Goal: Information Seeking & Learning: Learn about a topic

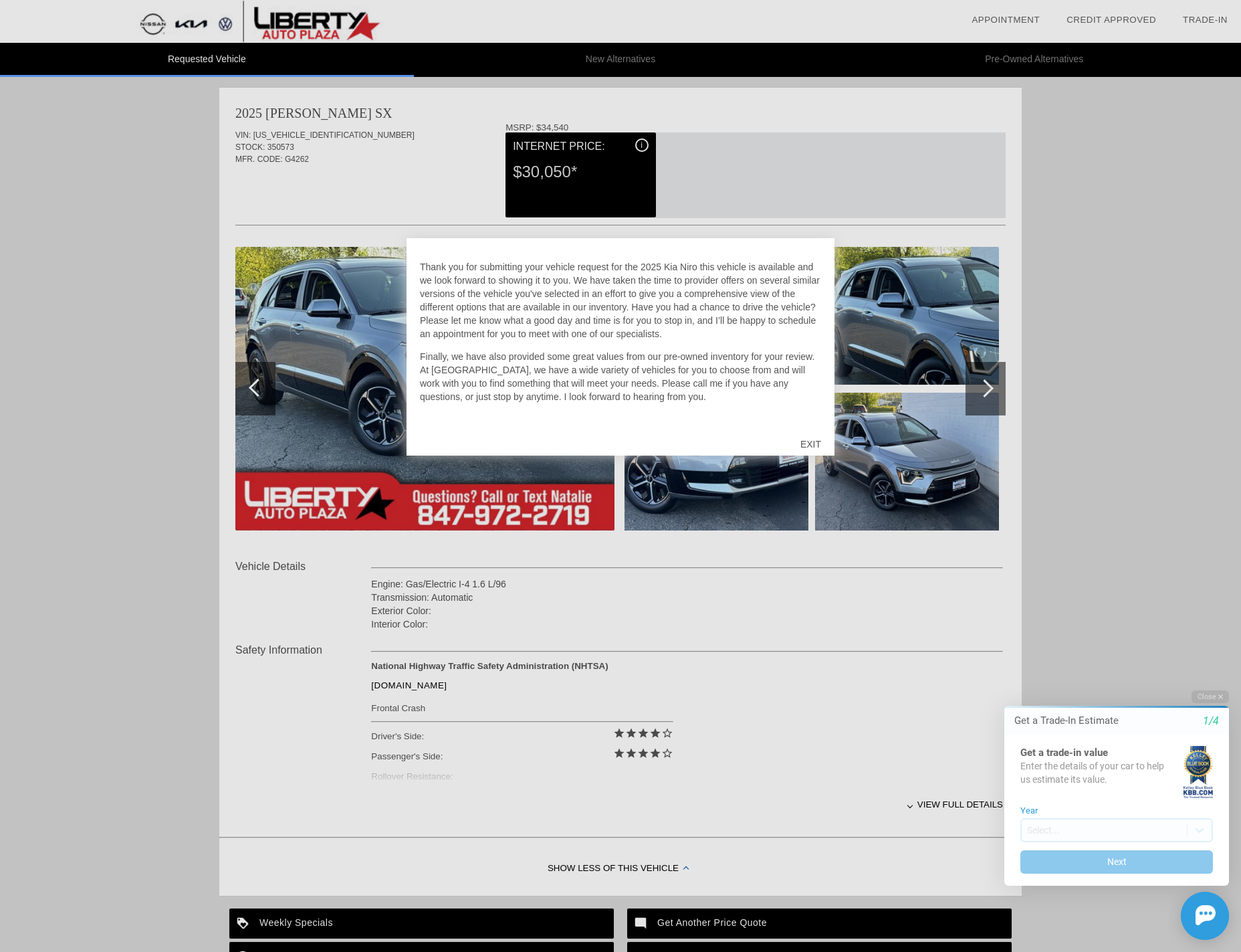
scroll to position [24, 0]
click at [814, 444] on div "EXIT" at bounding box center [810, 443] width 47 height 40
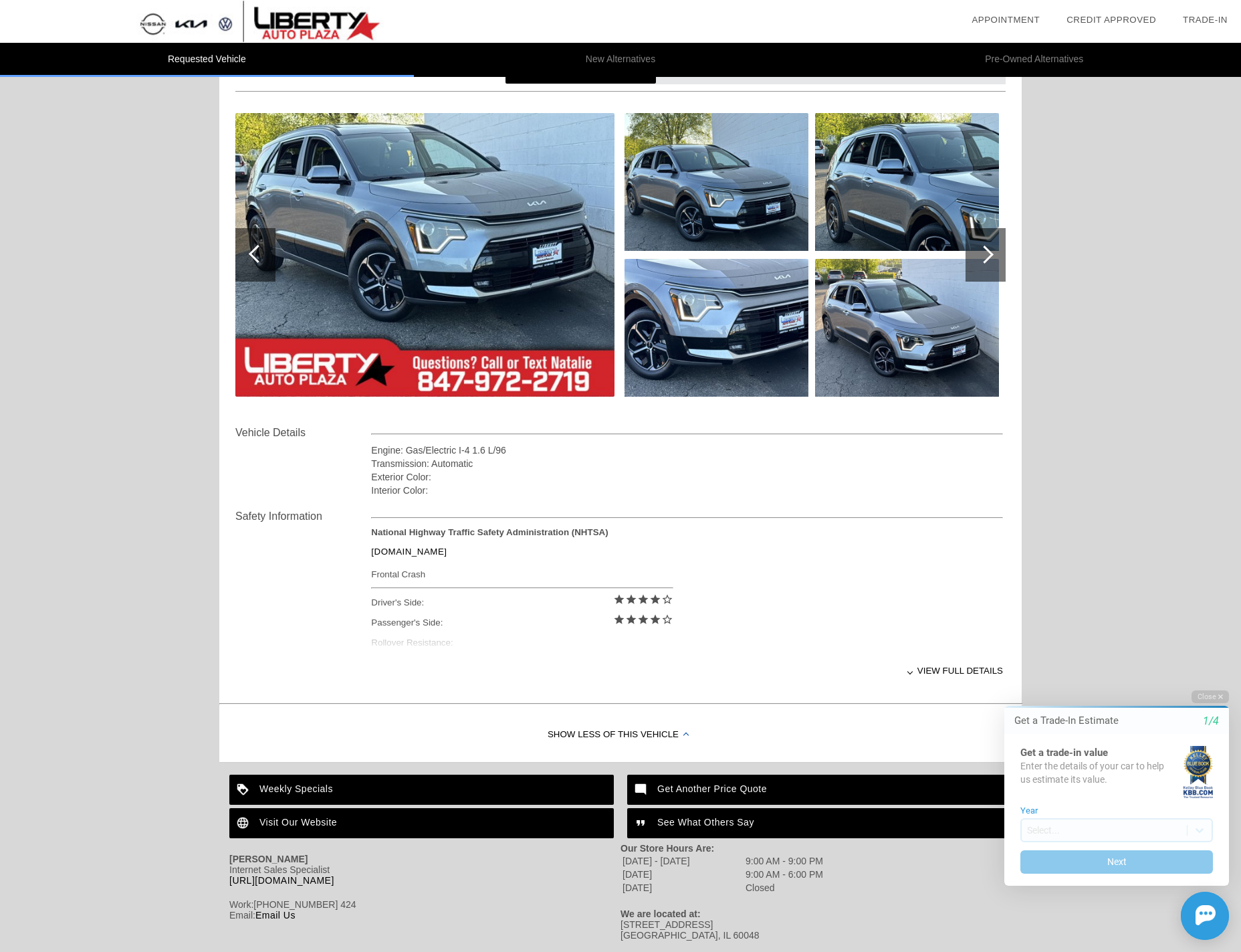
scroll to position [0, 0]
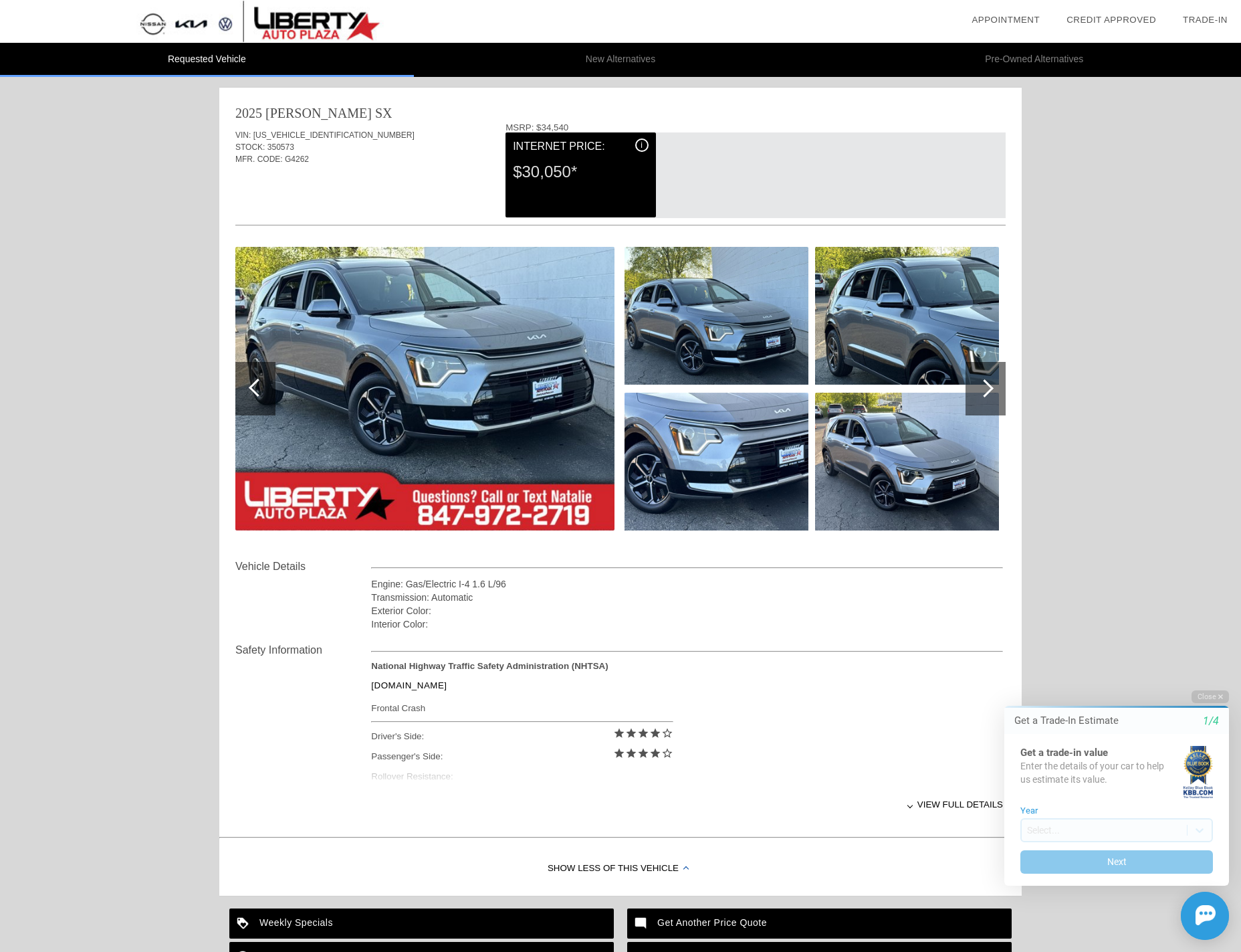
click at [642, 145] on span "i" at bounding box center [641, 145] width 2 height 9
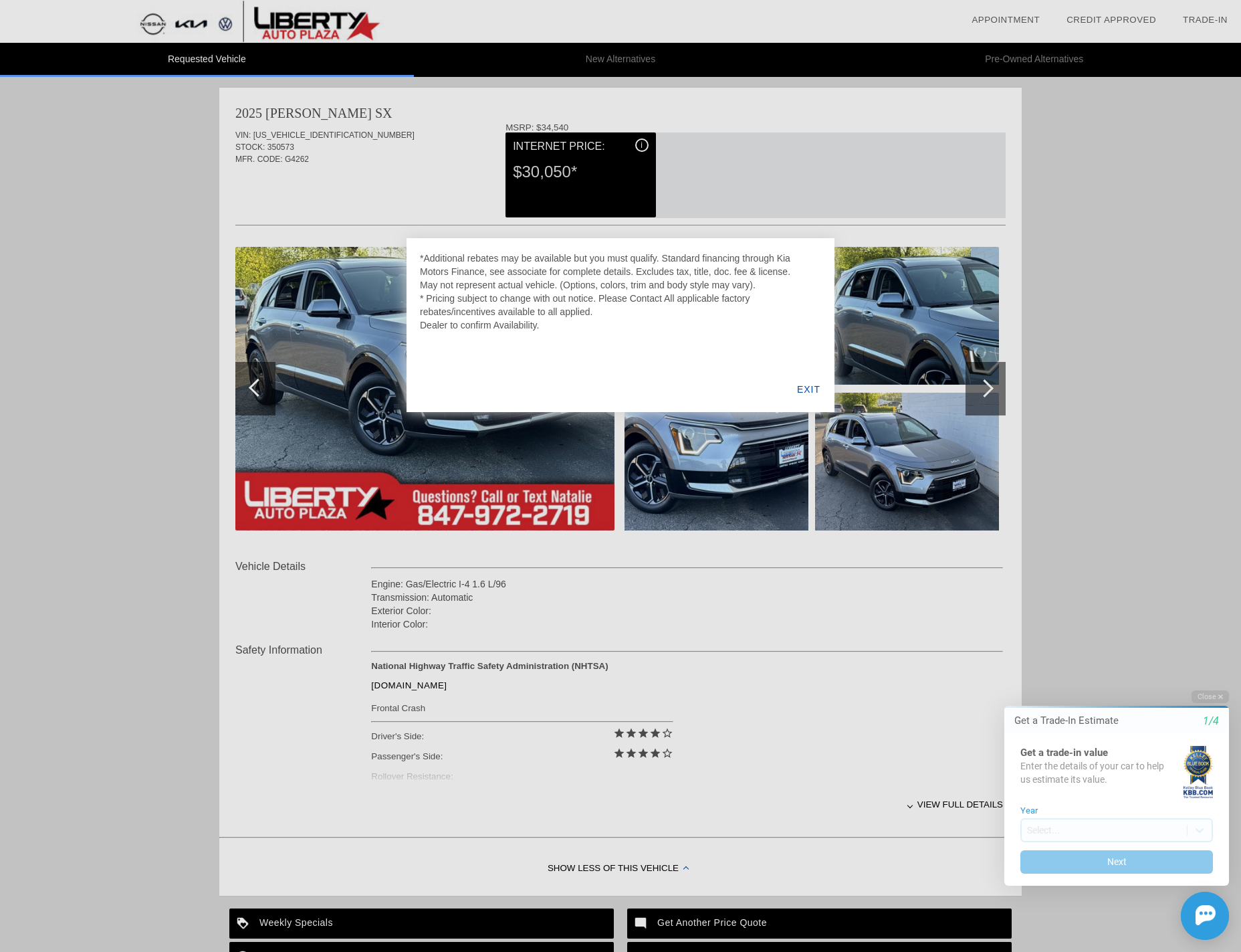
drag, startPoint x: 661, startPoint y: 258, endPoint x: 664, endPoint y: 328, distance: 70.1
click at [664, 327] on div "*Additional rebates may be available but you must qualify. Standard financing t…" at bounding box center [621, 292] width 401 height 80
click at [662, 332] on div "*Additional rebates may be available but you must qualify. Standard financing t…" at bounding box center [621, 325] width 428 height 174
click at [815, 388] on div "EXIT" at bounding box center [809, 389] width 52 height 46
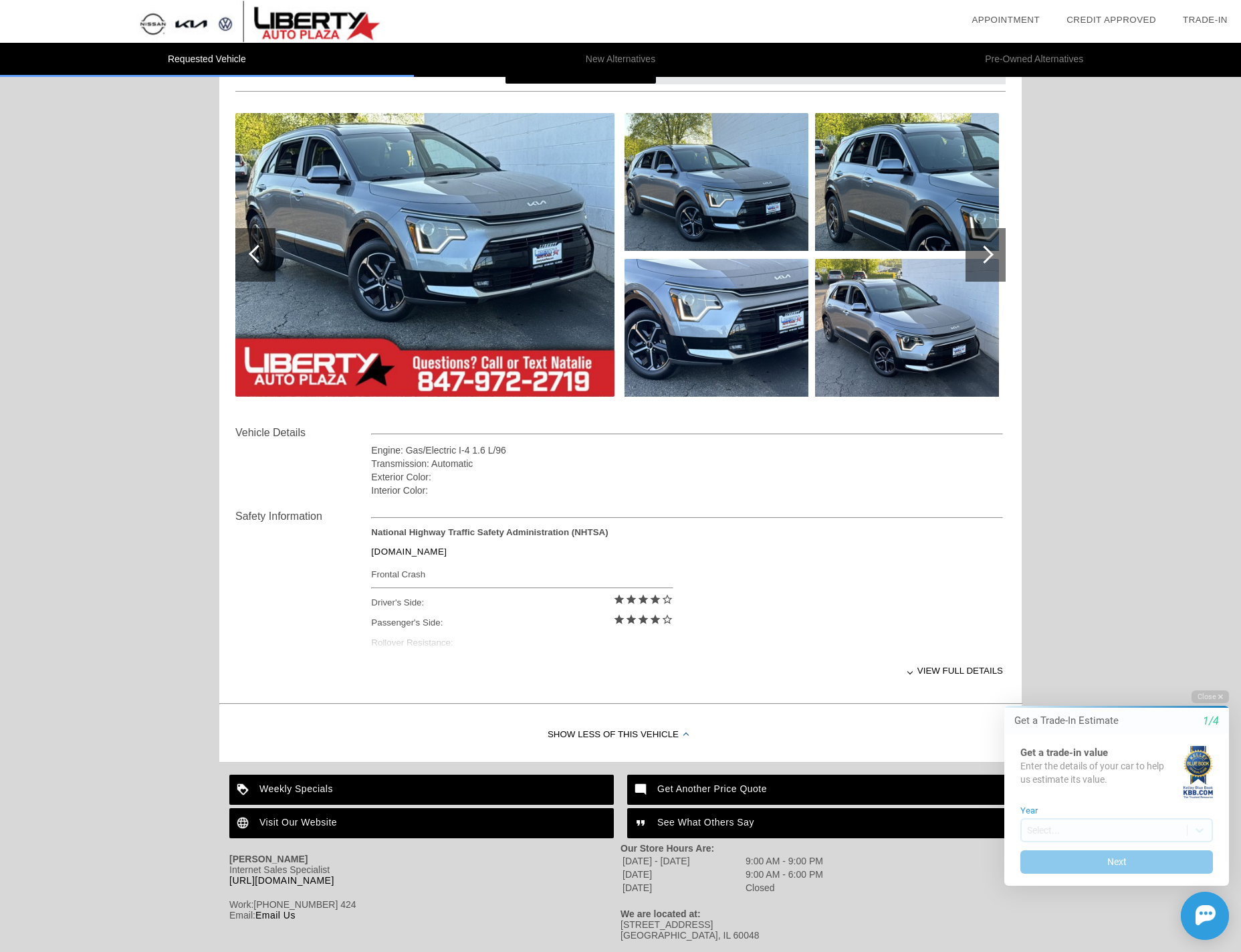
scroll to position [162, 0]
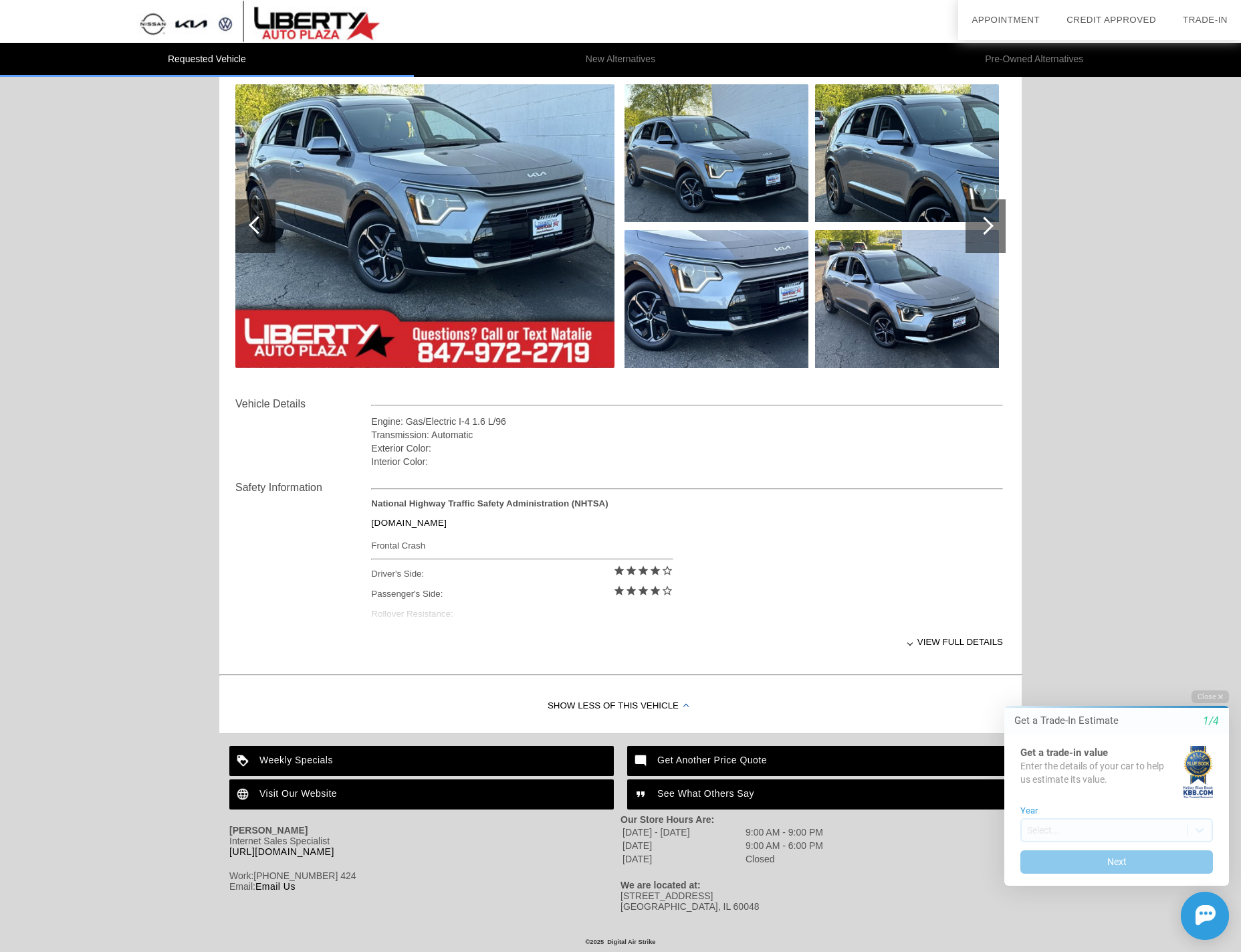
click at [992, 218] on div at bounding box center [985, 226] width 40 height 54
click at [989, 224] on div at bounding box center [985, 226] width 18 height 18
click at [1001, 234] on div at bounding box center [985, 226] width 40 height 54
click at [1003, 226] on div at bounding box center [985, 226] width 40 height 54
click at [965, 641] on div "View full details" at bounding box center [687, 642] width 632 height 33
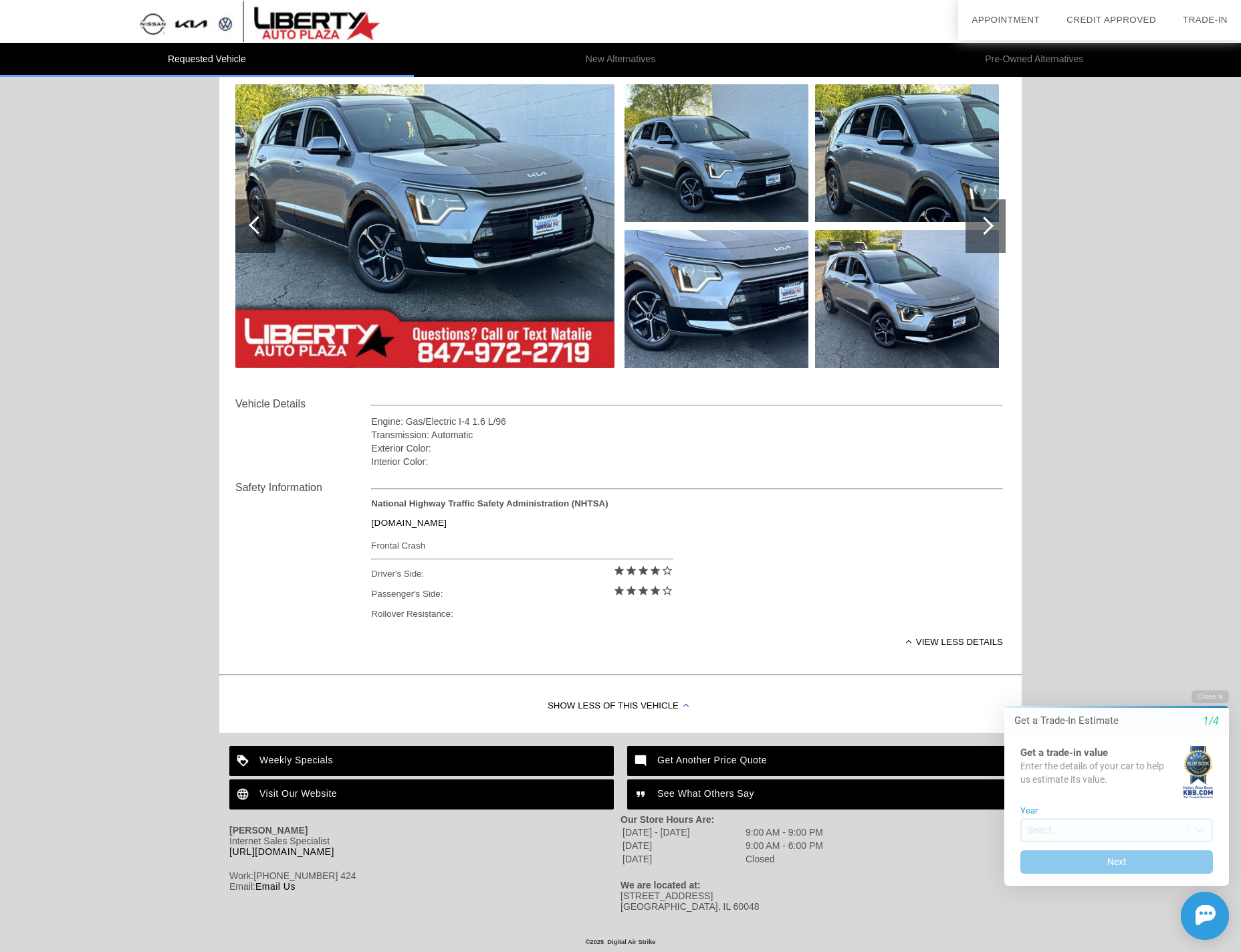
click at [953, 641] on div "View less details" at bounding box center [687, 642] width 632 height 33
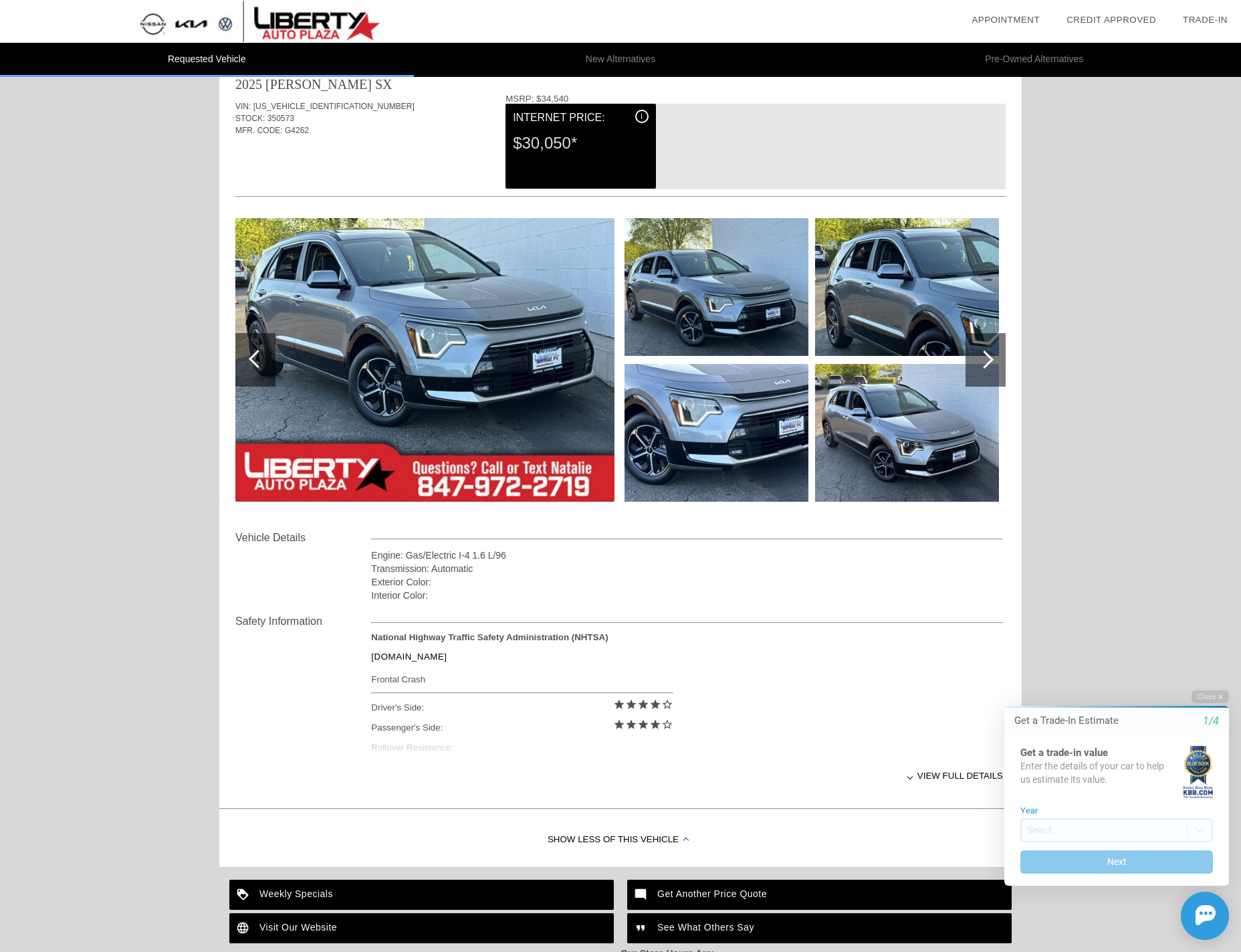
scroll to position [0, 0]
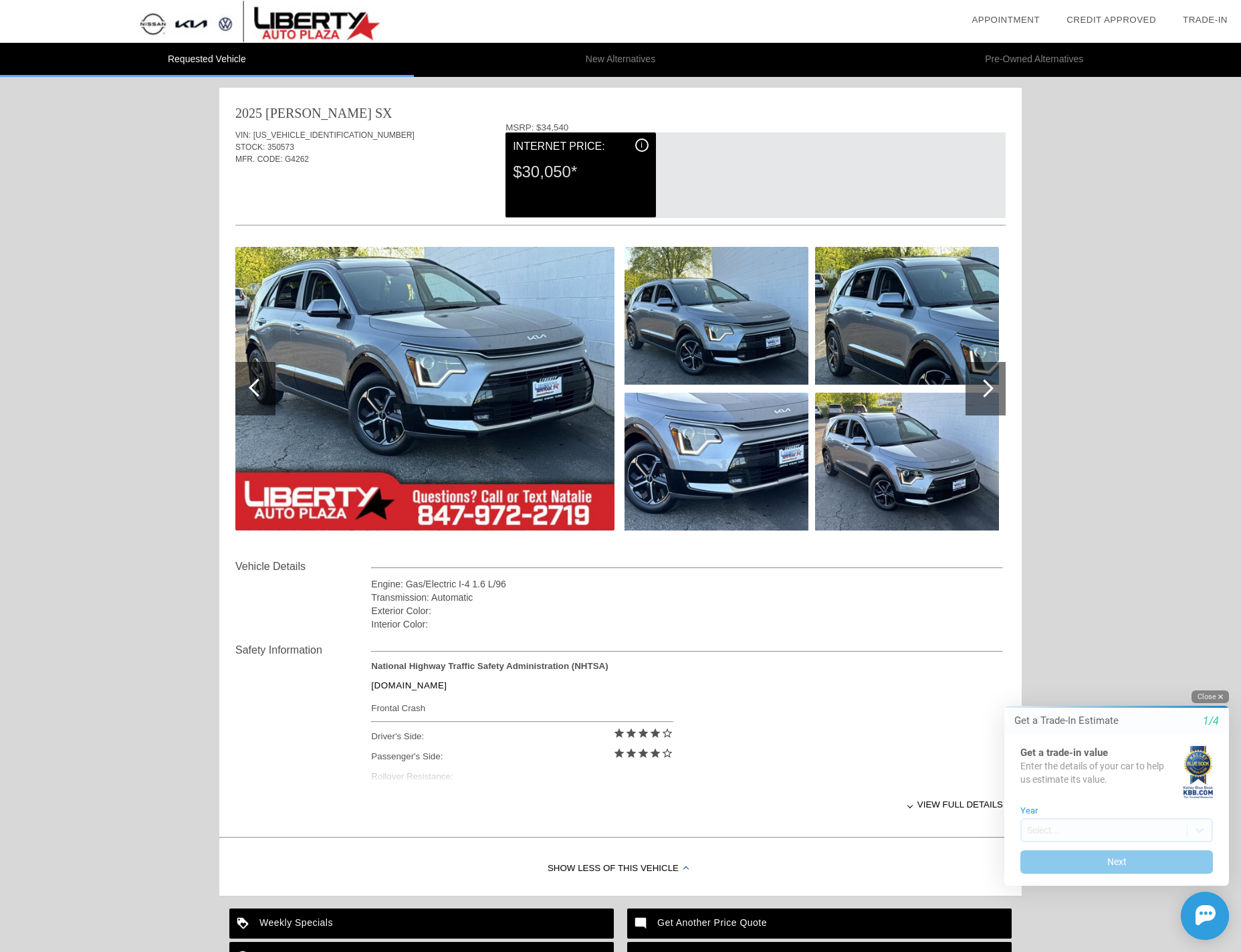
click at [1215, 693] on button "Close" at bounding box center [1211, 697] width 37 height 12
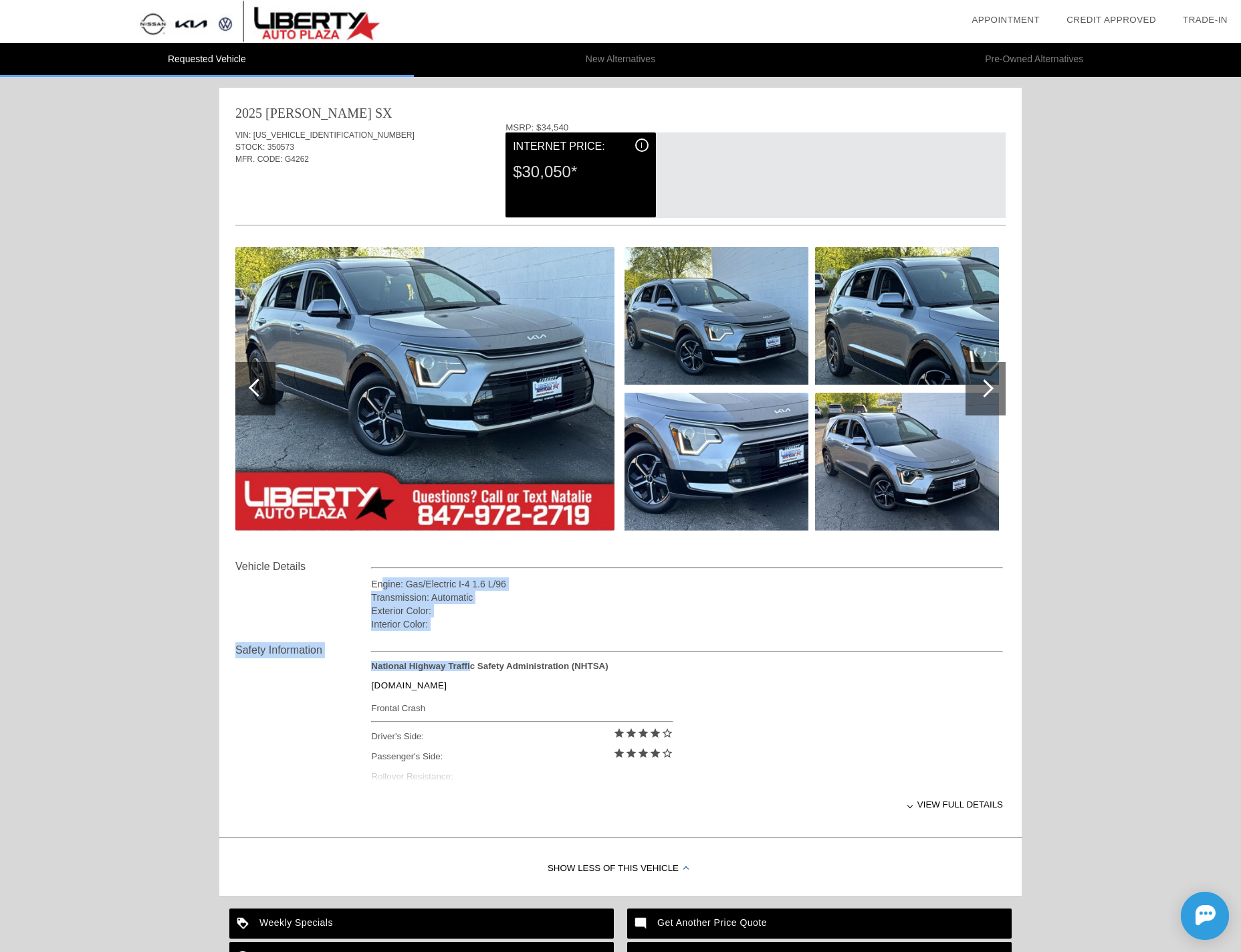
drag, startPoint x: 384, startPoint y: 586, endPoint x: 530, endPoint y: 672, distance: 169.4
click at [483, 664] on div "Vehicle Details Engine: Gas/Electric I-4 1.6 L/96 Transmission: Automatic Exter…" at bounding box center [620, 695] width 770 height 274
click at [561, 675] on div "[DOMAIN_NAME]" at bounding box center [522, 685] width 302 height 29
click at [621, 685] on div "[DOMAIN_NAME]" at bounding box center [522, 685] width 302 height 29
click at [368, 183] on div "VIN: [US_VEHICLE_IDENTIFICATION_NUMBER] STOCK: 350573 MFR. CODE: G4262" at bounding box center [620, 153] width 770 height 62
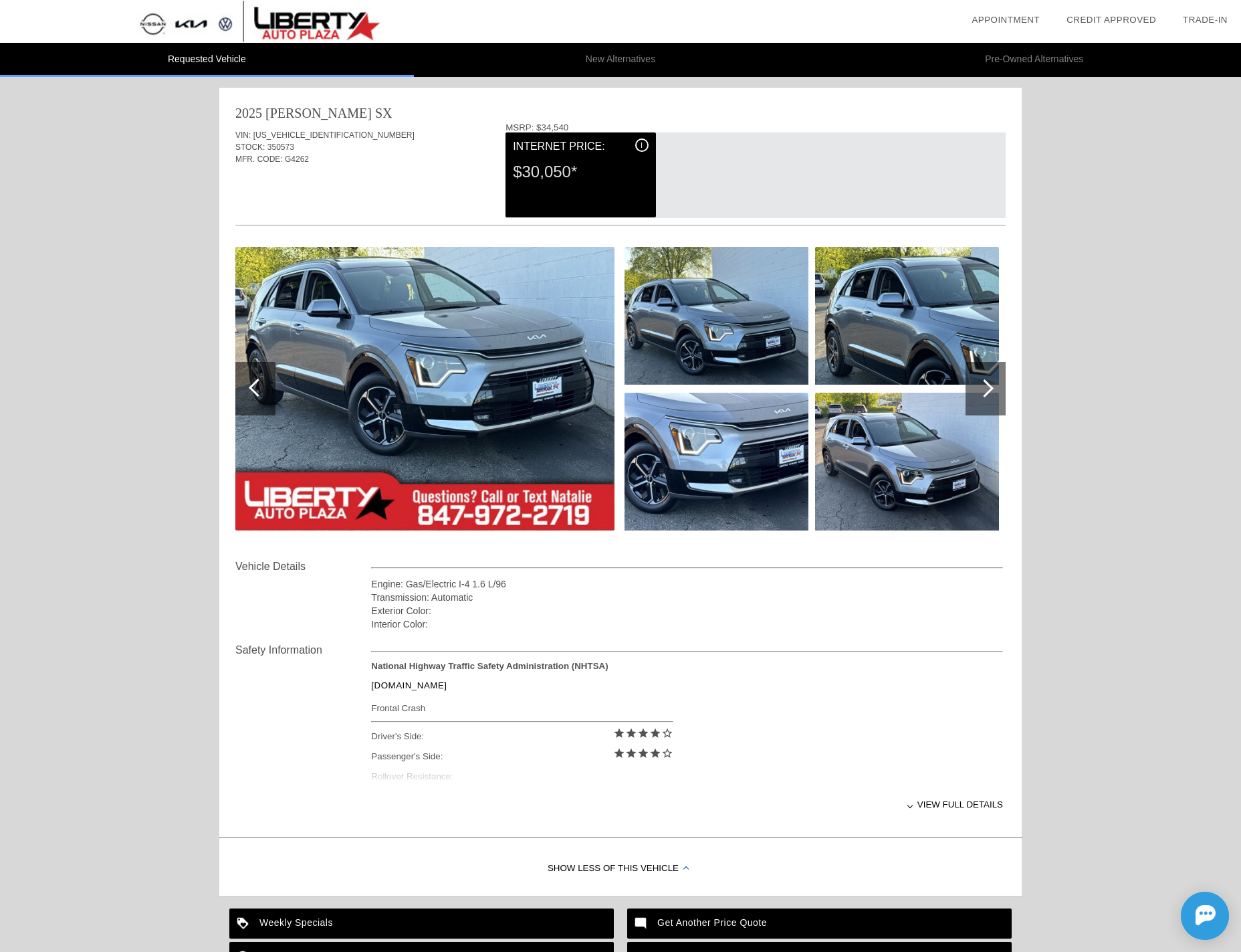
click at [997, 373] on div at bounding box center [985, 389] width 40 height 54
click at [996, 383] on div at bounding box center [985, 389] width 40 height 54
click at [248, 393] on div at bounding box center [255, 389] width 40 height 54
